Goal: Task Accomplishment & Management: Manage account settings

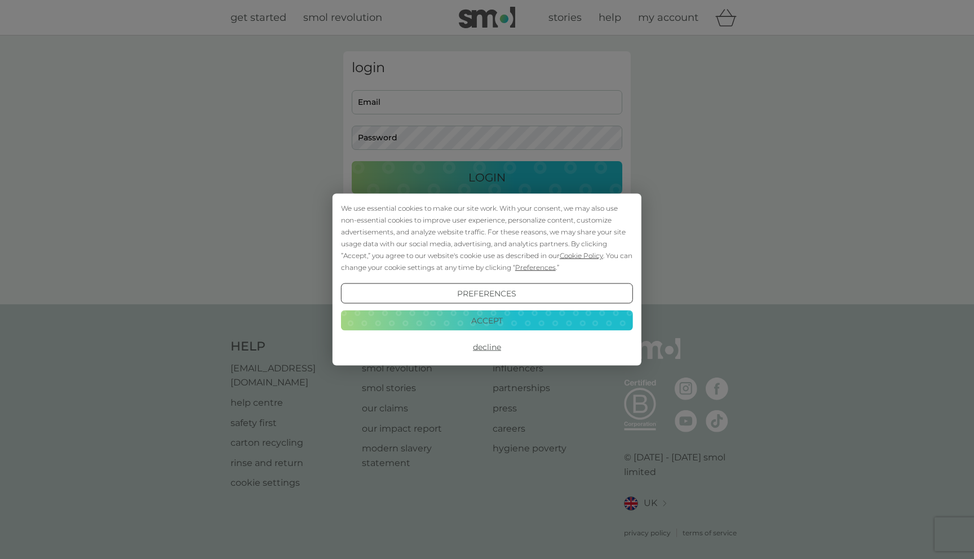
click at [522, 326] on button "Accept" at bounding box center [487, 320] width 292 height 20
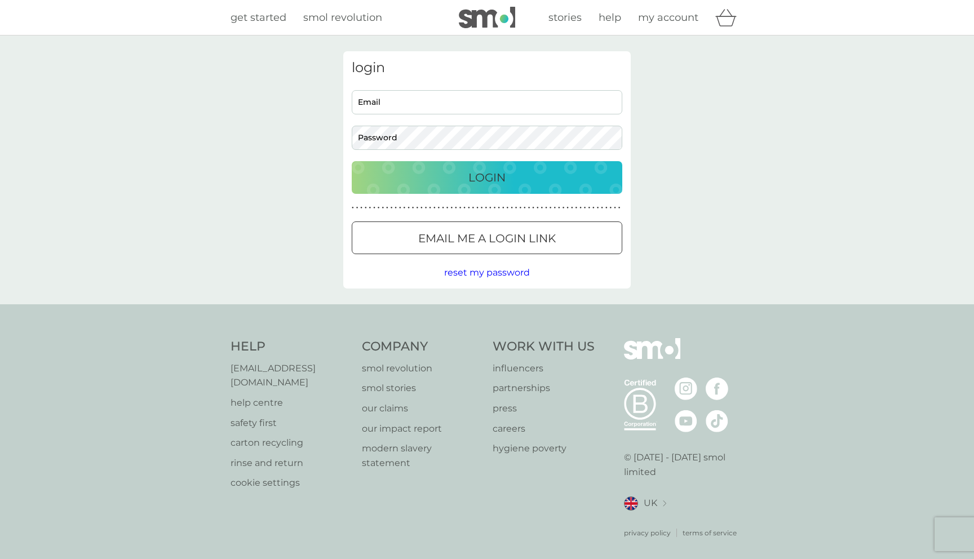
click at [488, 103] on input "Email" at bounding box center [487, 102] width 271 height 24
type input "[EMAIL_ADDRESS][DOMAIN_NAME]"
click at [352, 161] on button "Login" at bounding box center [487, 177] width 271 height 33
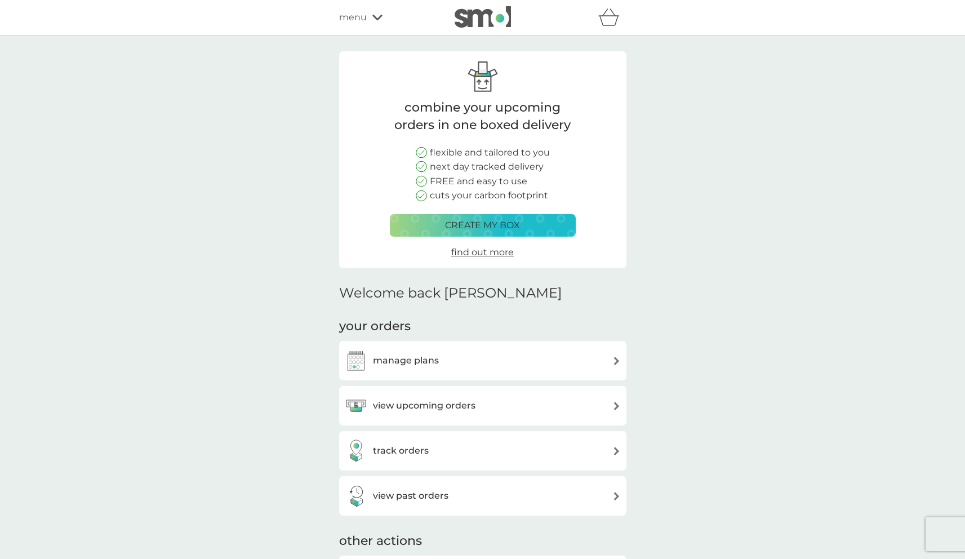
click at [455, 356] on div "manage plans" at bounding box center [483, 360] width 276 height 23
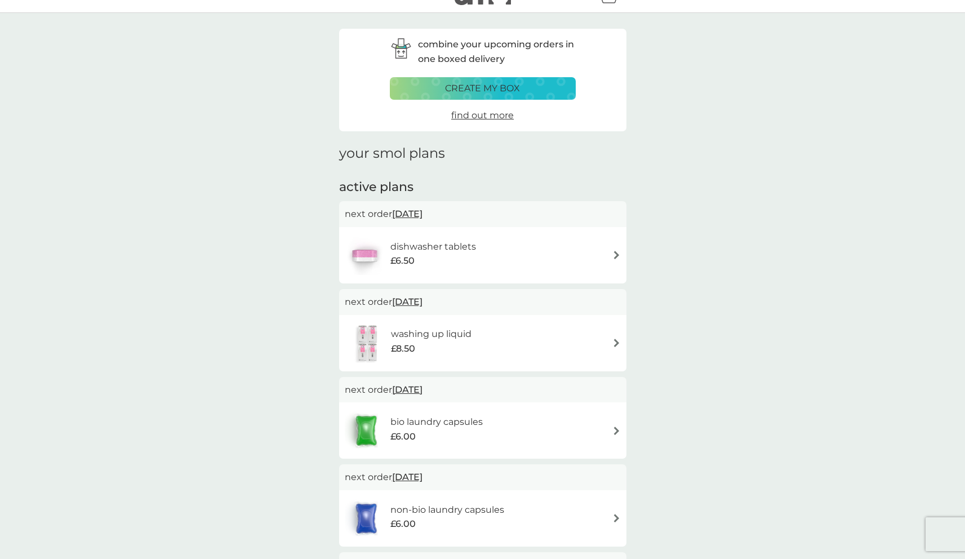
scroll to position [96, 0]
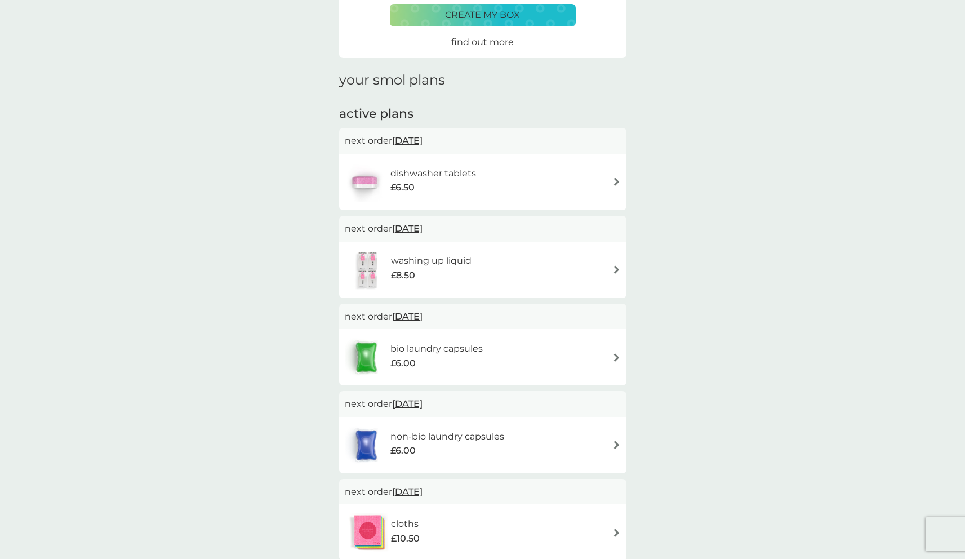
click at [415, 351] on h6 "bio laundry capsules" at bounding box center [437, 349] width 92 height 15
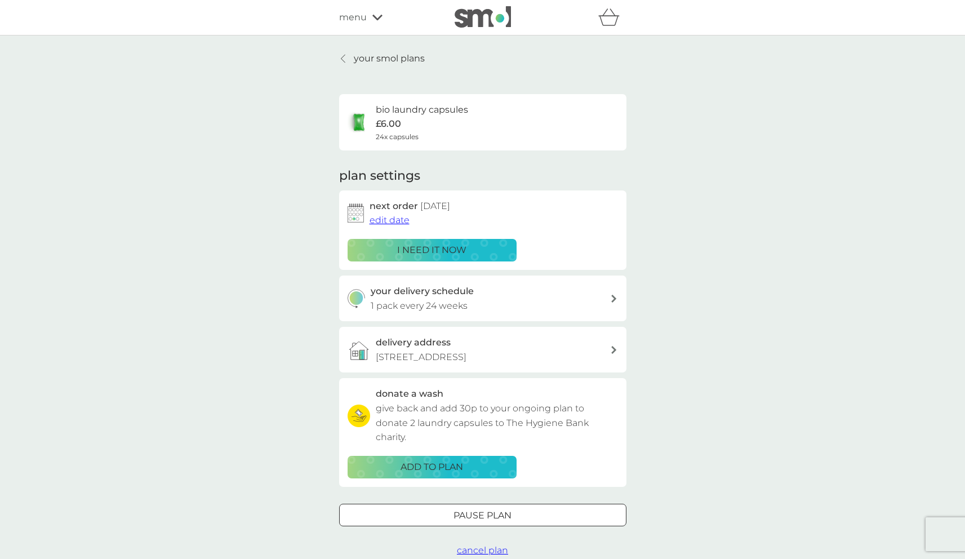
click at [387, 138] on span "24x capsules" at bounding box center [397, 136] width 43 height 11
click at [444, 302] on p "1 pack every 24 weeks" at bounding box center [419, 306] width 97 height 15
select select "119"
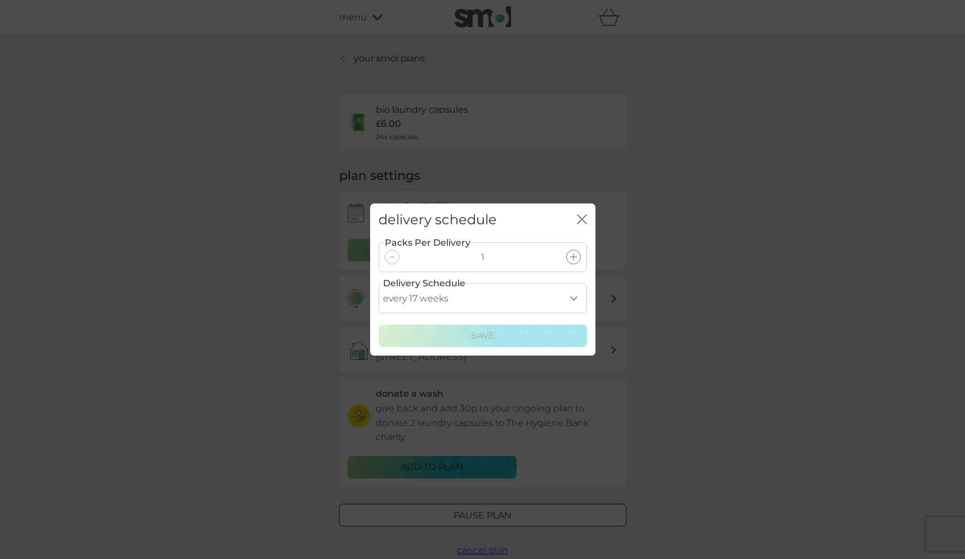
click at [580, 219] on icon "close" at bounding box center [582, 219] width 10 height 10
